Goal: Entertainment & Leisure: Browse casually

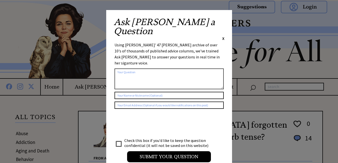
click at [222, 36] on span "X" at bounding box center [223, 38] width 2 height 5
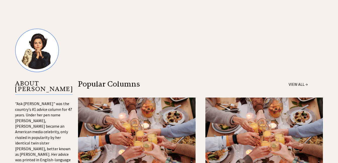
scroll to position [571, 0]
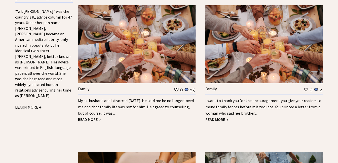
click at [118, 95] on div "My ex-husband and I divorced 18 years ago. He told me he no longer loved me and…" at bounding box center [136, 106] width 117 height 22
click at [97, 98] on link "My ex-husband and I divorced 18 years ago. He told me he no longer loved me and…" at bounding box center [136, 107] width 116 height 18
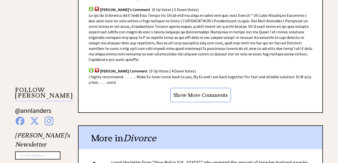
scroll to position [571, 0]
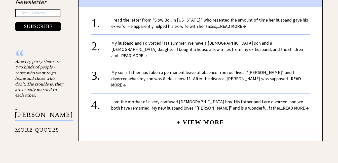
click at [147, 53] on span "READ MORE →" at bounding box center [134, 56] width 26 height 6
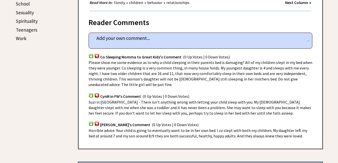
scroll to position [429, 0]
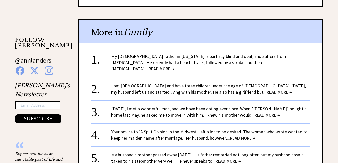
click at [174, 66] on span "READ MORE →" at bounding box center [161, 69] width 26 height 6
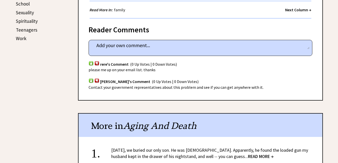
scroll to position [429, 0]
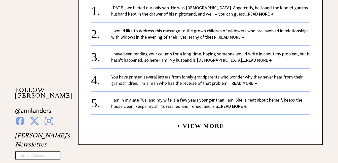
click at [232, 34] on span "READ MORE →" at bounding box center [232, 37] width 26 height 6
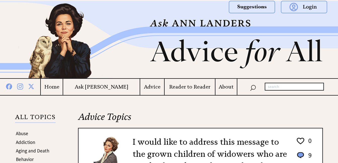
scroll to position [143, 0]
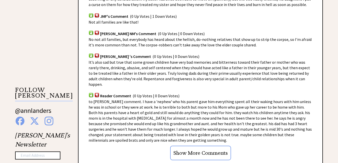
scroll to position [571, 0]
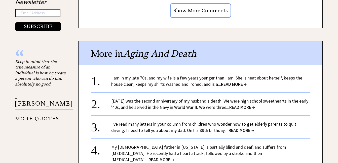
click at [229, 81] on span "READ MORE →" at bounding box center [234, 84] width 26 height 6
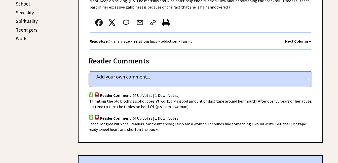
scroll to position [429, 0]
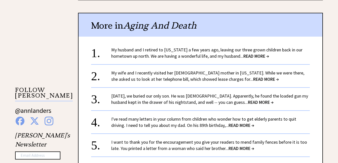
click at [243, 148] on span "READ MORE →" at bounding box center [241, 149] width 26 height 6
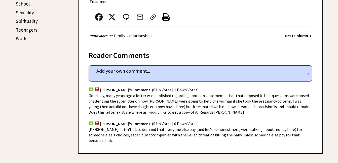
scroll to position [429, 0]
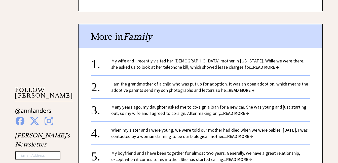
click at [253, 134] on span "READ MORE →" at bounding box center [240, 137] width 26 height 6
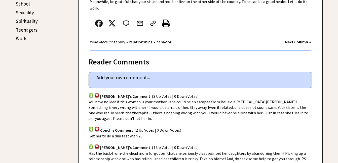
scroll to position [429, 0]
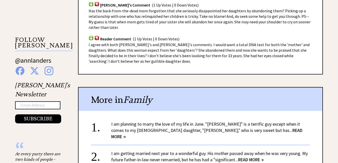
click at [229, 128] on span "READ MORE →" at bounding box center [206, 134] width 191 height 12
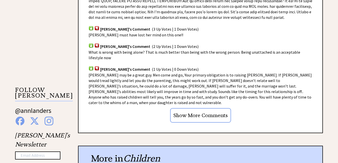
scroll to position [571, 0]
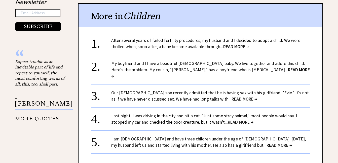
click at [229, 67] on span "READ MORE →" at bounding box center [210, 73] width 198 height 12
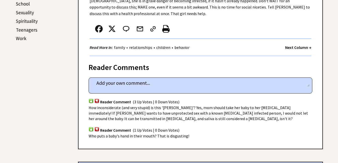
scroll to position [429, 0]
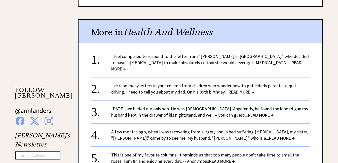
click at [269, 136] on span "READ MORE →" at bounding box center [282, 139] width 26 height 6
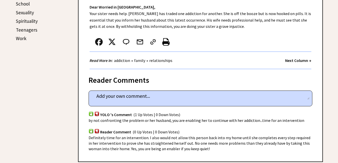
scroll to position [429, 0]
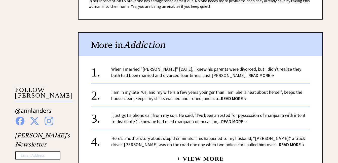
click at [235, 122] on span "READ MORE →" at bounding box center [234, 122] width 26 height 6
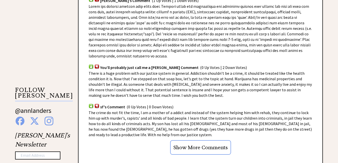
scroll to position [571, 0]
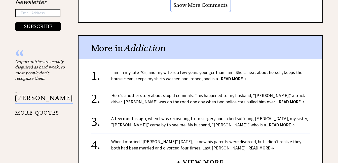
click at [279, 99] on span "READ MORE →" at bounding box center [292, 102] width 26 height 6
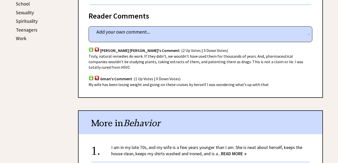
scroll to position [429, 0]
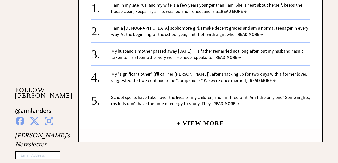
click at [237, 35] on span "READ MORE →" at bounding box center [250, 34] width 26 height 6
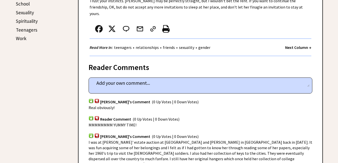
scroll to position [429, 0]
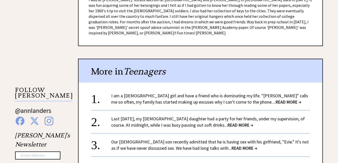
click at [275, 99] on span "READ MORE →" at bounding box center [288, 102] width 26 height 6
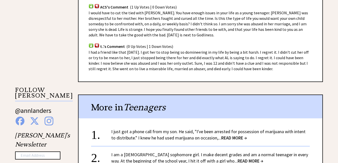
scroll to position [571, 0]
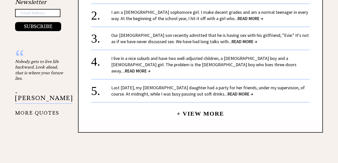
click at [227, 91] on span "READ MORE →" at bounding box center [240, 94] width 26 height 6
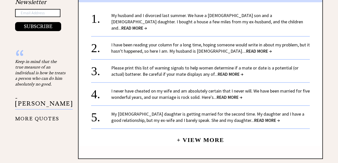
scroll to position [429, 0]
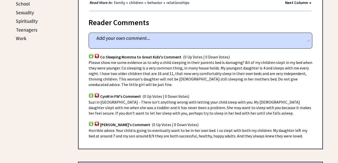
scroll to position [429, 0]
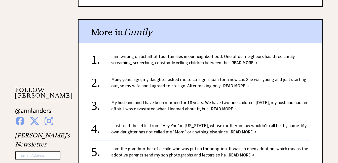
click at [236, 106] on span "READ MORE →" at bounding box center [224, 109] width 26 height 6
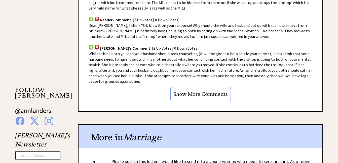
scroll to position [571, 0]
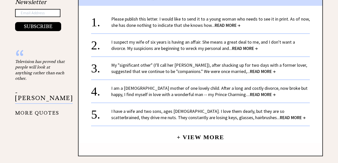
click at [228, 22] on span "READ MORE →" at bounding box center [228, 25] width 26 height 6
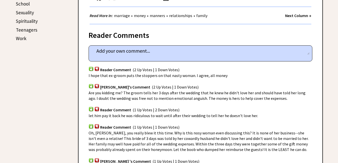
scroll to position [429, 0]
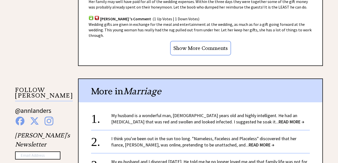
click at [278, 119] on span "READ MORE →" at bounding box center [291, 122] width 26 height 6
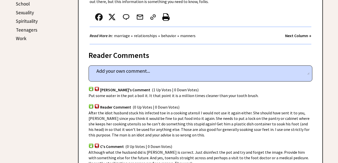
scroll to position [429, 0]
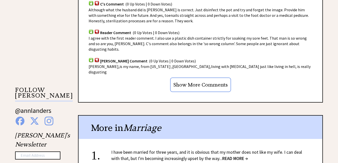
click at [226, 156] on span "READ MORE →" at bounding box center [235, 159] width 26 height 6
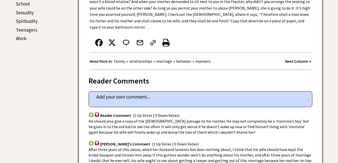
scroll to position [429, 0]
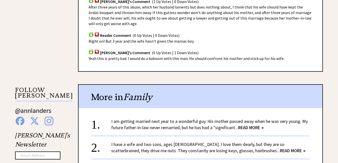
click at [254, 125] on span "READ MORE →" at bounding box center [251, 128] width 26 height 6
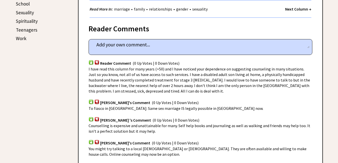
scroll to position [429, 0]
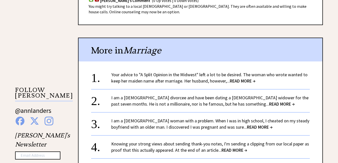
drag, startPoint x: 237, startPoint y: 126, endPoint x: 234, endPoint y: 127, distance: 3.4
click at [247, 127] on span "READ MORE →" at bounding box center [260, 127] width 26 height 6
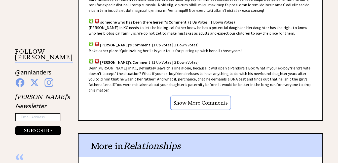
scroll to position [610, 0]
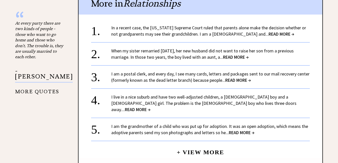
click at [238, 54] on span "READ MORE →" at bounding box center [236, 57] width 26 height 6
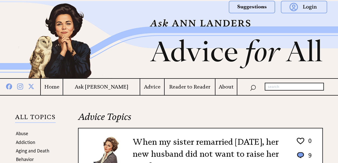
scroll to position [143, 0]
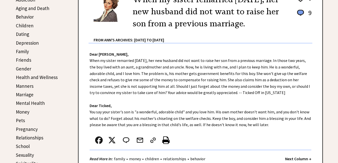
click at [38, 7] on link "Aging and Death" at bounding box center [32, 8] width 33 height 6
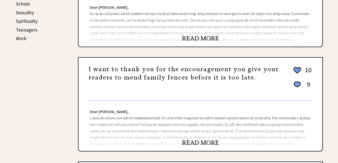
scroll to position [429, 0]
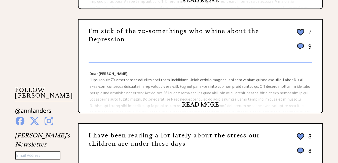
click at [205, 103] on link "READ MORE" at bounding box center [200, 105] width 37 height 8
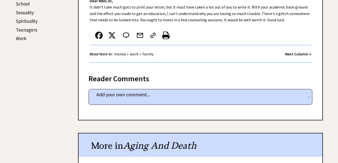
scroll to position [429, 0]
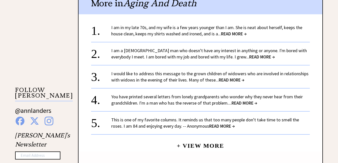
click at [248, 102] on span "READ MORE →" at bounding box center [244, 103] width 26 height 6
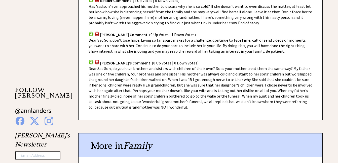
scroll to position [571, 0]
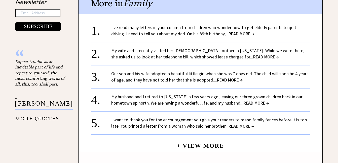
click at [256, 103] on span "READ MORE →" at bounding box center [256, 103] width 26 height 6
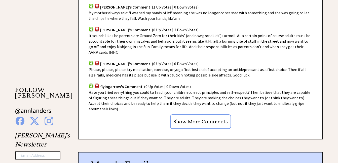
scroll to position [571, 0]
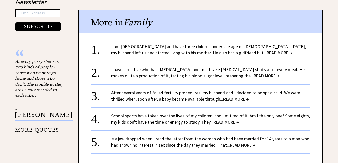
click at [236, 96] on span "READ MORE →" at bounding box center [236, 99] width 26 height 6
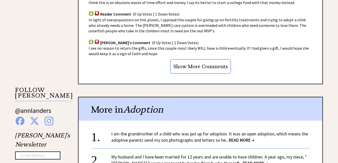
scroll to position [571, 0]
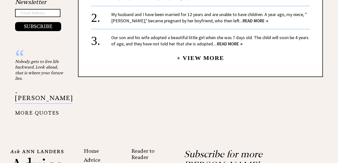
click at [242, 22] on span "READ MORE →" at bounding box center [255, 21] width 26 height 6
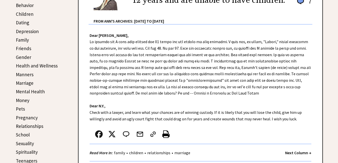
scroll to position [286, 0]
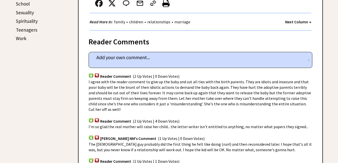
drag, startPoint x: 341, startPoint y: 138, endPoint x: 313, endPoint y: 153, distance: 31.4
click at [313, 153] on div "Reader Comments column 2328 comment_tease Post Your Comment Reader Comment (2 U…" at bounding box center [200, 137] width 245 height 212
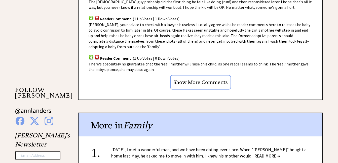
click at [257, 153] on span "READ MORE →" at bounding box center [267, 156] width 26 height 6
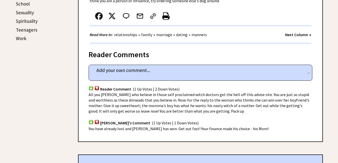
scroll to position [429, 0]
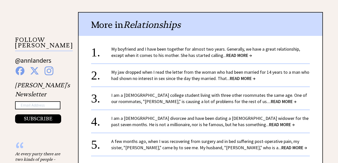
click at [240, 78] on span "READ MORE →" at bounding box center [243, 79] width 26 height 6
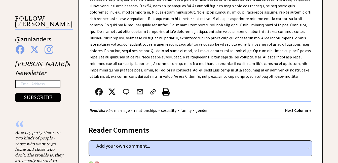
scroll to position [487, 0]
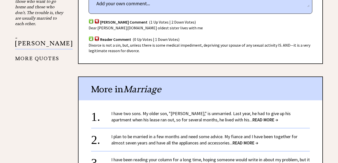
click at [252, 122] on span "READ MORE →" at bounding box center [265, 120] width 26 height 6
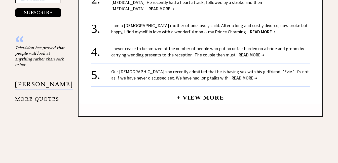
scroll to position [589, 0]
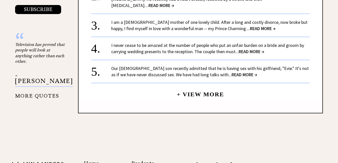
click at [250, 26] on span "READ MORE →" at bounding box center [263, 29] width 26 height 6
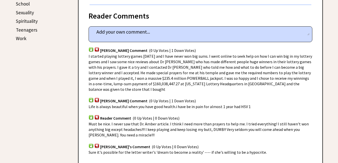
scroll to position [429, 0]
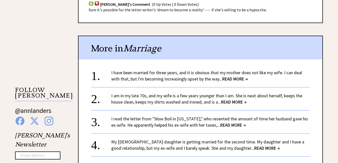
click at [256, 146] on span "READ MORE →" at bounding box center [267, 149] width 26 height 6
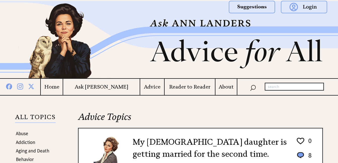
scroll to position [143, 0]
